Goal: Find specific page/section: Find specific page/section

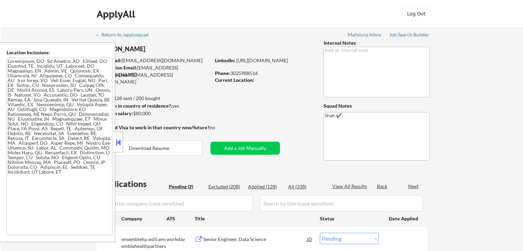
select select ""pending""
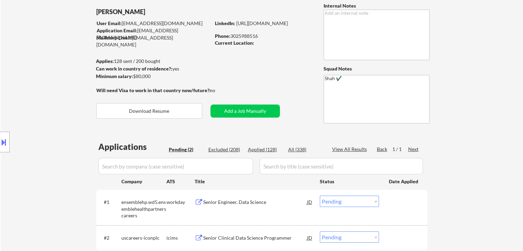
scroll to position [69, 0]
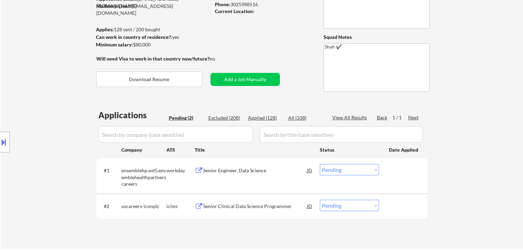
click at [54, 109] on div "Location Inclusions:" at bounding box center [61, 142] width 123 height 200
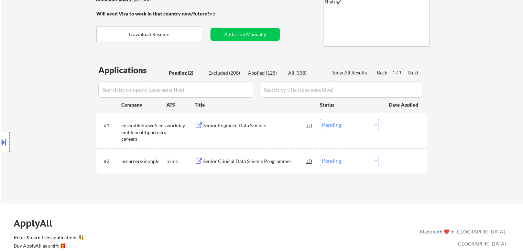
scroll to position [138, 0]
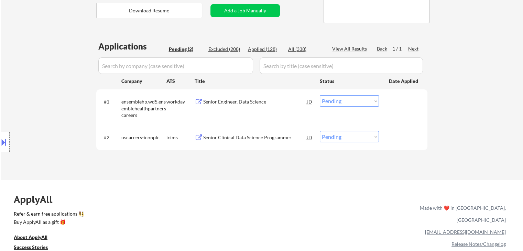
click at [24, 80] on div "Location Inclusions:" at bounding box center [61, 142] width 123 height 200
click at [22, 80] on div "Location Inclusions:" at bounding box center [61, 142] width 123 height 200
click at [33, 81] on div "Location Inclusions:" at bounding box center [61, 142] width 123 height 200
drag, startPoint x: 16, startPoint y: 54, endPoint x: 7, endPoint y: 58, distance: 9.6
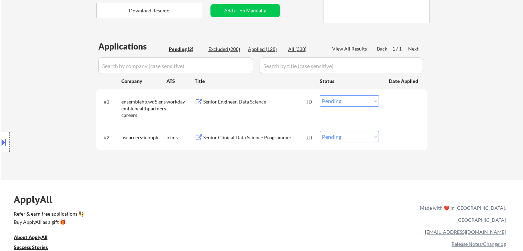
click at [17, 54] on div "Location Inclusions:" at bounding box center [61, 142] width 123 height 200
click at [1, 138] on button at bounding box center [4, 141] width 8 height 11
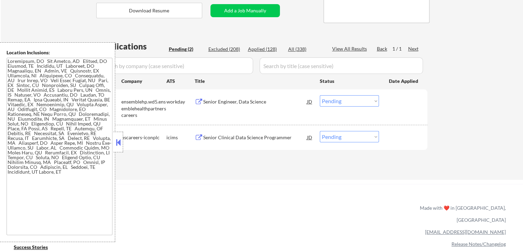
click at [121, 144] on button at bounding box center [118, 142] width 8 height 10
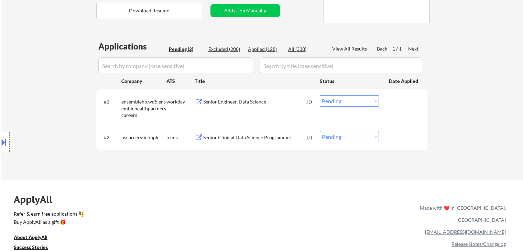
click at [75, 101] on div "Location Inclusions:" at bounding box center [61, 142] width 123 height 200
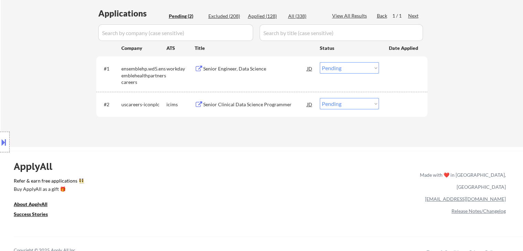
scroll to position [172, 0]
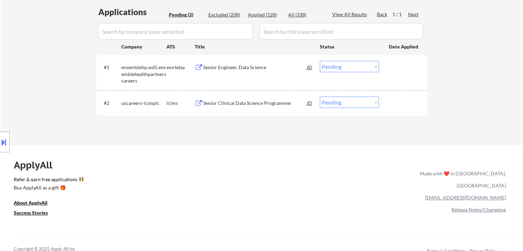
drag, startPoint x: 69, startPoint y: 168, endPoint x: 32, endPoint y: 168, distance: 37.1
click at [32, 168] on div "Location Inclusions:" at bounding box center [61, 142] width 123 height 200
drag, startPoint x: 100, startPoint y: 140, endPoint x: 94, endPoint y: 175, distance: 34.9
click at [100, 140] on div "Location Inclusions:" at bounding box center [61, 142] width 123 height 200
drag, startPoint x: 89, startPoint y: 176, endPoint x: 20, endPoint y: 176, distance: 69.1
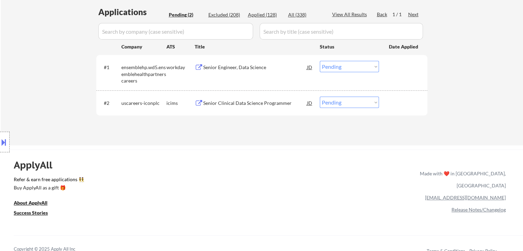
click at [20, 176] on div "Location Inclusions:" at bounding box center [61, 142] width 123 height 200
drag, startPoint x: 54, startPoint y: 215, endPoint x: 3, endPoint y: 175, distance: 64.9
click at [3, 175] on div "Location Inclusions:" at bounding box center [61, 142] width 123 height 200
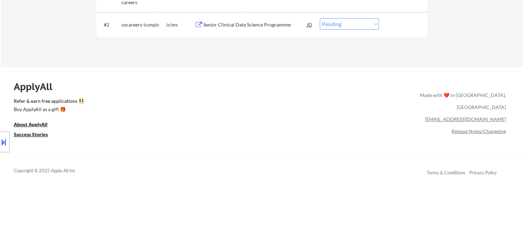
scroll to position [275, 0]
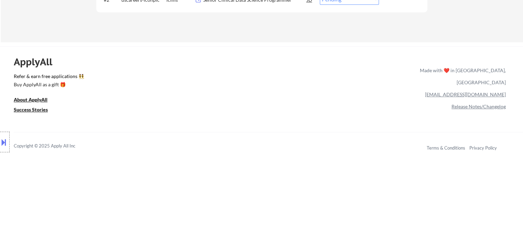
click at [70, 105] on div "Location Inclusions:" at bounding box center [61, 142] width 123 height 200
drag, startPoint x: 75, startPoint y: 155, endPoint x: 14, endPoint y: 71, distance: 104.3
click at [13, 72] on div "Location Inclusions:" at bounding box center [61, 142] width 123 height 200
drag, startPoint x: 24, startPoint y: 78, endPoint x: 56, endPoint y: 108, distance: 44.0
click at [56, 108] on div "Location Inclusions:" at bounding box center [61, 142] width 123 height 200
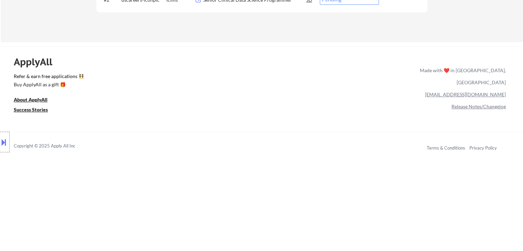
click at [74, 109] on div "Location Inclusions:" at bounding box center [61, 142] width 123 height 200
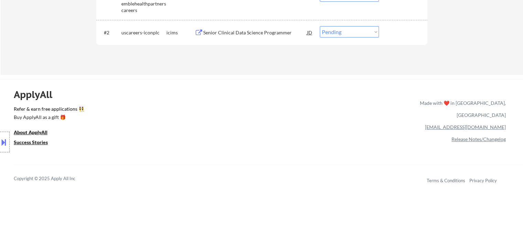
scroll to position [206, 0]
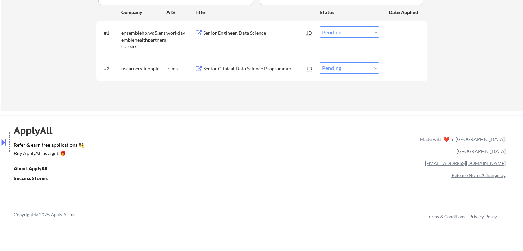
drag, startPoint x: 47, startPoint y: 176, endPoint x: 188, endPoint y: 136, distance: 147.3
click at [26, 177] on div "Location Inclusions:" at bounding box center [61, 142] width 123 height 200
drag, startPoint x: 194, startPoint y: 131, endPoint x: 88, endPoint y: 102, distance: 109.8
click at [193, 130] on div "ApplyAll Refer & earn free applications 👯‍♀️ Buy ApplyAll as a gift 🎁 About App…" at bounding box center [261, 174] width 523 height 109
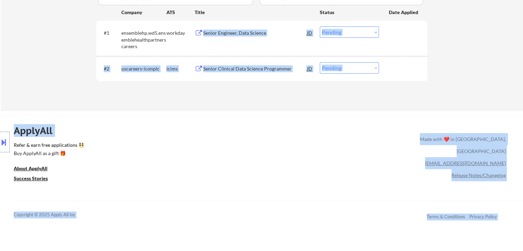
drag, startPoint x: 99, startPoint y: 46, endPoint x: 226, endPoint y: 48, distance: 127.2
click at [281, 119] on div "ApplyAll Refer & earn free applications 👯‍♀️ Buy ApplyAll as a gift 🎁 About App…" at bounding box center [261, 168] width 523 height 107
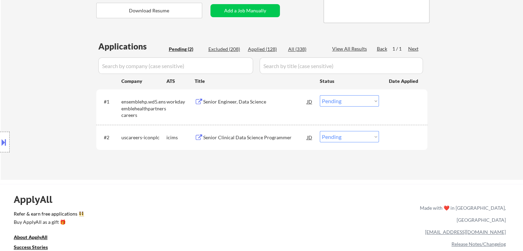
click at [27, 94] on div "Location Inclusions:" at bounding box center [61, 142] width 123 height 200
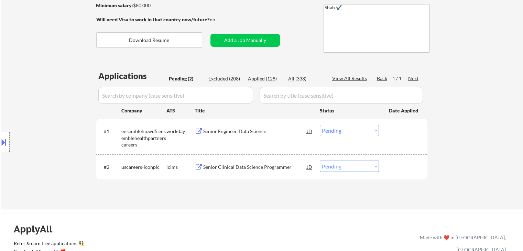
scroll to position [69, 0]
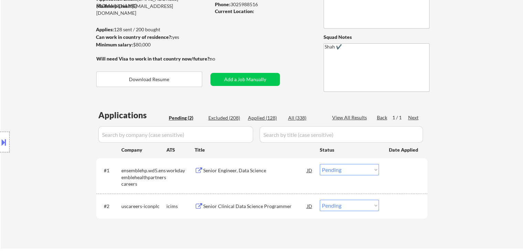
click at [28, 94] on div "Location Inclusions:" at bounding box center [61, 142] width 123 height 200
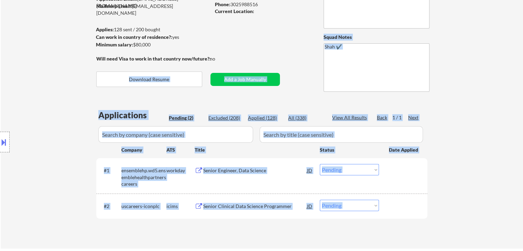
drag, startPoint x: 216, startPoint y: 60, endPoint x: 95, endPoint y: 59, distance: 120.7
click at [95, 59] on body "← Return to /applysquad Mailslurp Inbox Job Search Builder [PERSON_NAME] User E…" at bounding box center [261, 56] width 523 height 251
click at [69, 57] on div "Location Inclusions:" at bounding box center [61, 142] width 123 height 200
drag, startPoint x: 217, startPoint y: 61, endPoint x: 119, endPoint y: 56, distance: 98.1
click at [119, 56] on body "← Return to /applysquad Mailslurp Inbox Job Search Builder [PERSON_NAME] User E…" at bounding box center [261, 56] width 523 height 251
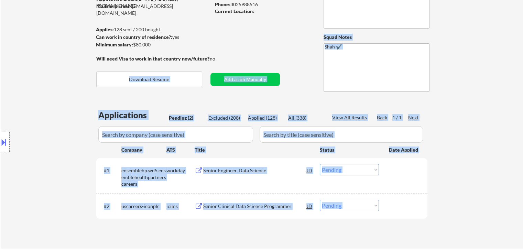
click at [51, 81] on div "Location Inclusions:" at bounding box center [61, 142] width 123 height 200
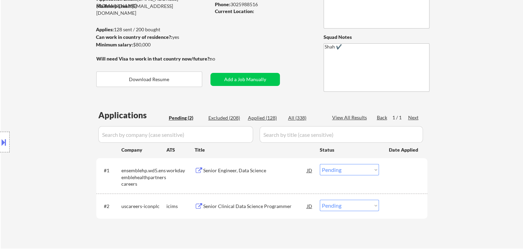
click at [75, 87] on div "Location Inclusions:" at bounding box center [61, 142] width 123 height 200
click at [75, 81] on div "Location Inclusions:" at bounding box center [61, 142] width 123 height 200
click at [44, 64] on div "Location Inclusions:" at bounding box center [61, 142] width 123 height 200
click at [41, 80] on div "Location Inclusions:" at bounding box center [61, 142] width 123 height 200
click at [28, 62] on div "Location Inclusions:" at bounding box center [61, 142] width 123 height 200
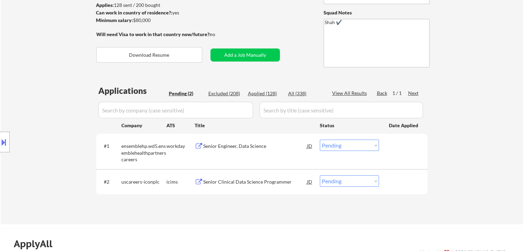
scroll to position [103, 0]
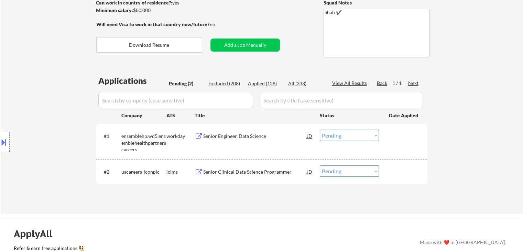
click at [30, 60] on div "Location Inclusions:" at bounding box center [61, 142] width 123 height 200
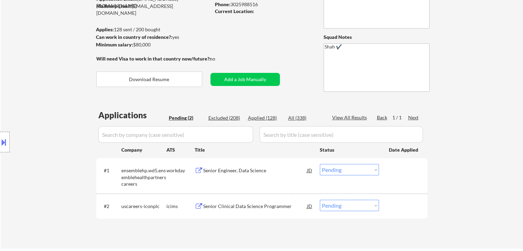
click at [30, 61] on div "Location Inclusions:" at bounding box center [61, 142] width 123 height 200
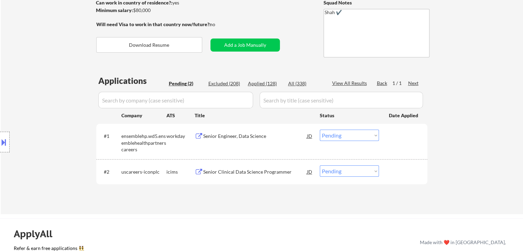
scroll to position [0, 0]
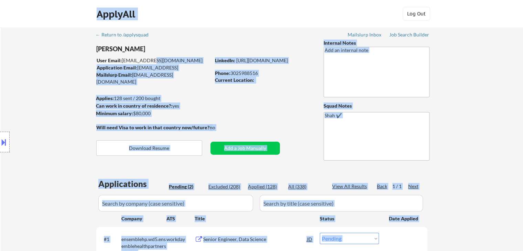
drag, startPoint x: 114, startPoint y: 60, endPoint x: 149, endPoint y: 58, distance: 35.5
click at [149, 58] on body "← Return to /applysquad Mailslurp Inbox Job Search Builder [PERSON_NAME] User E…" at bounding box center [261, 125] width 523 height 251
click at [57, 64] on div "Location Inclusions:" at bounding box center [61, 142] width 123 height 200
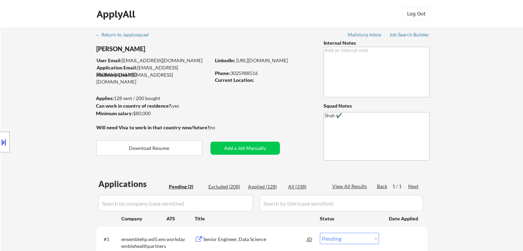
drag, startPoint x: 68, startPoint y: 124, endPoint x: 69, endPoint y: 120, distance: 4.2
click at [72, 122] on div "Location Inclusions:" at bounding box center [61, 142] width 123 height 200
click at [54, 103] on div "Location Inclusions:" at bounding box center [61, 142] width 123 height 200
click at [63, 74] on div "Location Inclusions:" at bounding box center [61, 142] width 123 height 200
click at [173, 97] on div "Applies: 128 sent / 200 bought" at bounding box center [153, 98] width 114 height 7
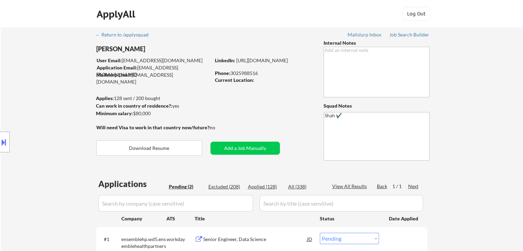
drag, startPoint x: 158, startPoint y: 98, endPoint x: 93, endPoint y: 105, distance: 65.3
click at [93, 105] on body "← Return to /applysquad Mailslurp Inbox Job Search Builder [PERSON_NAME] User E…" at bounding box center [261, 125] width 523 height 251
click at [71, 105] on div "Location Inclusions:" at bounding box center [61, 142] width 123 height 200
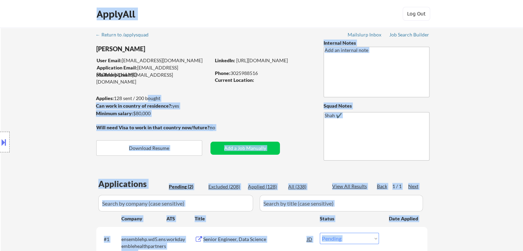
drag, startPoint x: 115, startPoint y: 96, endPoint x: 146, endPoint y: 97, distance: 31.3
click at [146, 97] on body "← Return to /applysquad Mailslurp Inbox Job Search Builder [PERSON_NAME] User E…" at bounding box center [261, 125] width 523 height 251
click at [57, 102] on div "Location Inclusions:" at bounding box center [61, 142] width 123 height 200
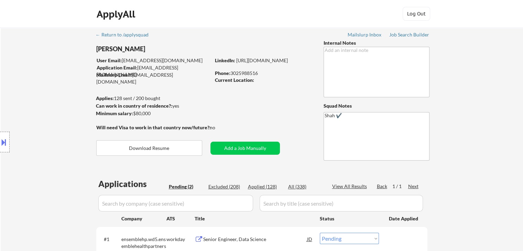
click at [56, 101] on div "Location Inclusions:" at bounding box center [61, 142] width 123 height 200
click at [30, 85] on div "Location Inclusions:" at bounding box center [61, 142] width 123 height 200
drag, startPoint x: 256, startPoint y: 73, endPoint x: 235, endPoint y: 72, distance: 21.0
click at [235, 72] on div "Phone: [PHONE_NUMBER]" at bounding box center [263, 73] width 97 height 7
click at [50, 93] on div "Location Inclusions:" at bounding box center [61, 142] width 123 height 200
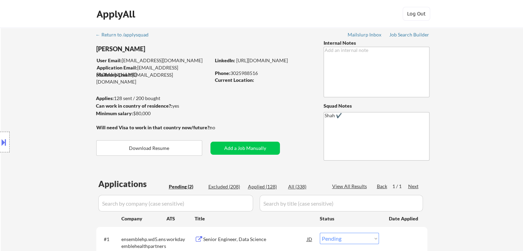
click at [38, 78] on div "Location Inclusions:" at bounding box center [61, 142] width 123 height 200
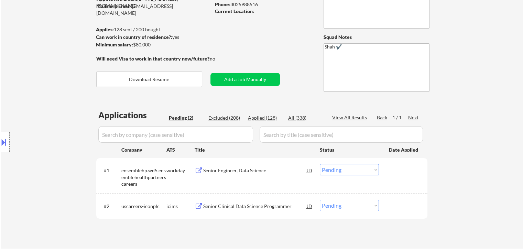
drag, startPoint x: 40, startPoint y: 109, endPoint x: 57, endPoint y: 93, distance: 23.8
click at [41, 108] on div "Location Inclusions:" at bounding box center [61, 142] width 123 height 200
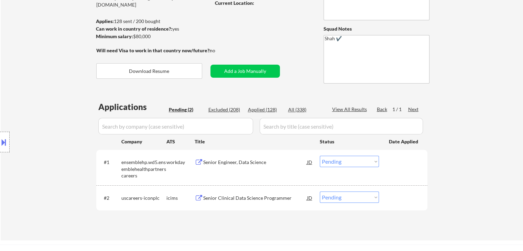
scroll to position [103, 0]
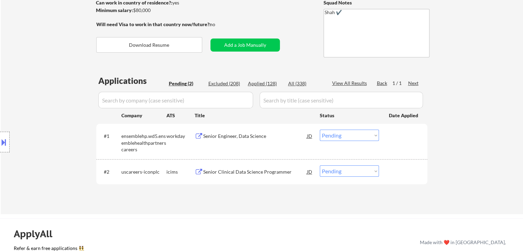
drag, startPoint x: 36, startPoint y: 98, endPoint x: 315, endPoint y: 187, distance: 292.7
click at [37, 98] on div "Location Inclusions:" at bounding box center [61, 142] width 123 height 200
click at [237, 136] on div "Senior Engineer, Data Science" at bounding box center [255, 136] width 104 height 7
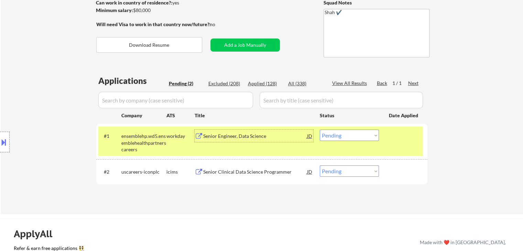
click at [27, 63] on div "Location Inclusions:" at bounding box center [61, 142] width 123 height 200
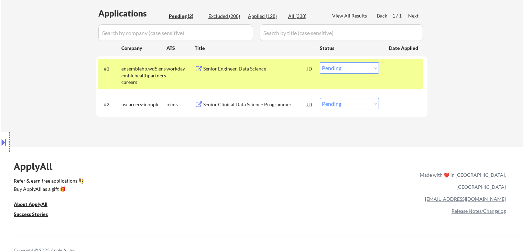
scroll to position [172, 0]
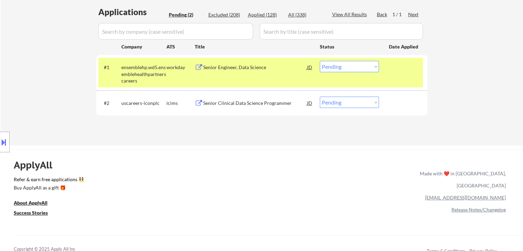
click at [246, 104] on div "Senior Clinical Data Science Programmer" at bounding box center [255, 103] width 104 height 7
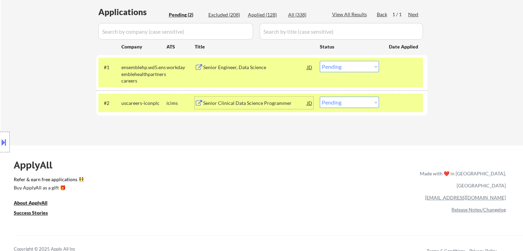
click at [50, 79] on div "Location Inclusions:" at bounding box center [61, 142] width 123 height 200
drag, startPoint x: 184, startPoint y: 164, endPoint x: 168, endPoint y: 160, distance: 16.9
click at [185, 161] on div "ApplyAll Refer & earn free applications 👯‍♀️ Buy ApplyAll as a gift 🎁 About App…" at bounding box center [261, 208] width 523 height 109
click at [51, 34] on div "← Return to /applysquad Mailslurp Inbox Job Search Builder [PERSON_NAME] User E…" at bounding box center [262, 1] width 522 height 290
